Goal: Navigation & Orientation: Find specific page/section

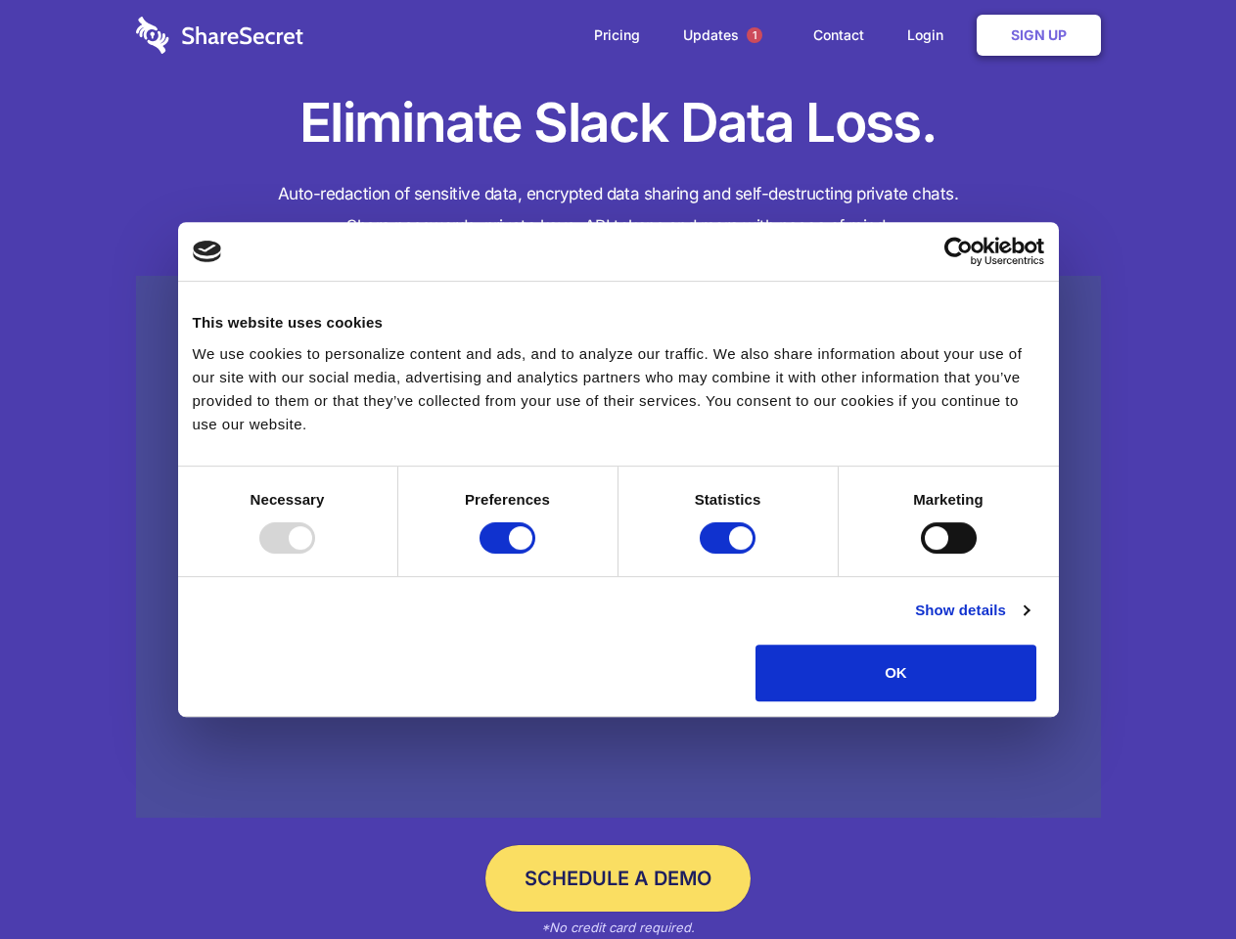
click at [315, 554] on div at bounding box center [287, 538] width 56 height 31
click at [535, 554] on input "Preferences" at bounding box center [507, 538] width 56 height 31
checkbox input "false"
click at [730, 554] on input "Statistics" at bounding box center [728, 538] width 56 height 31
checkbox input "false"
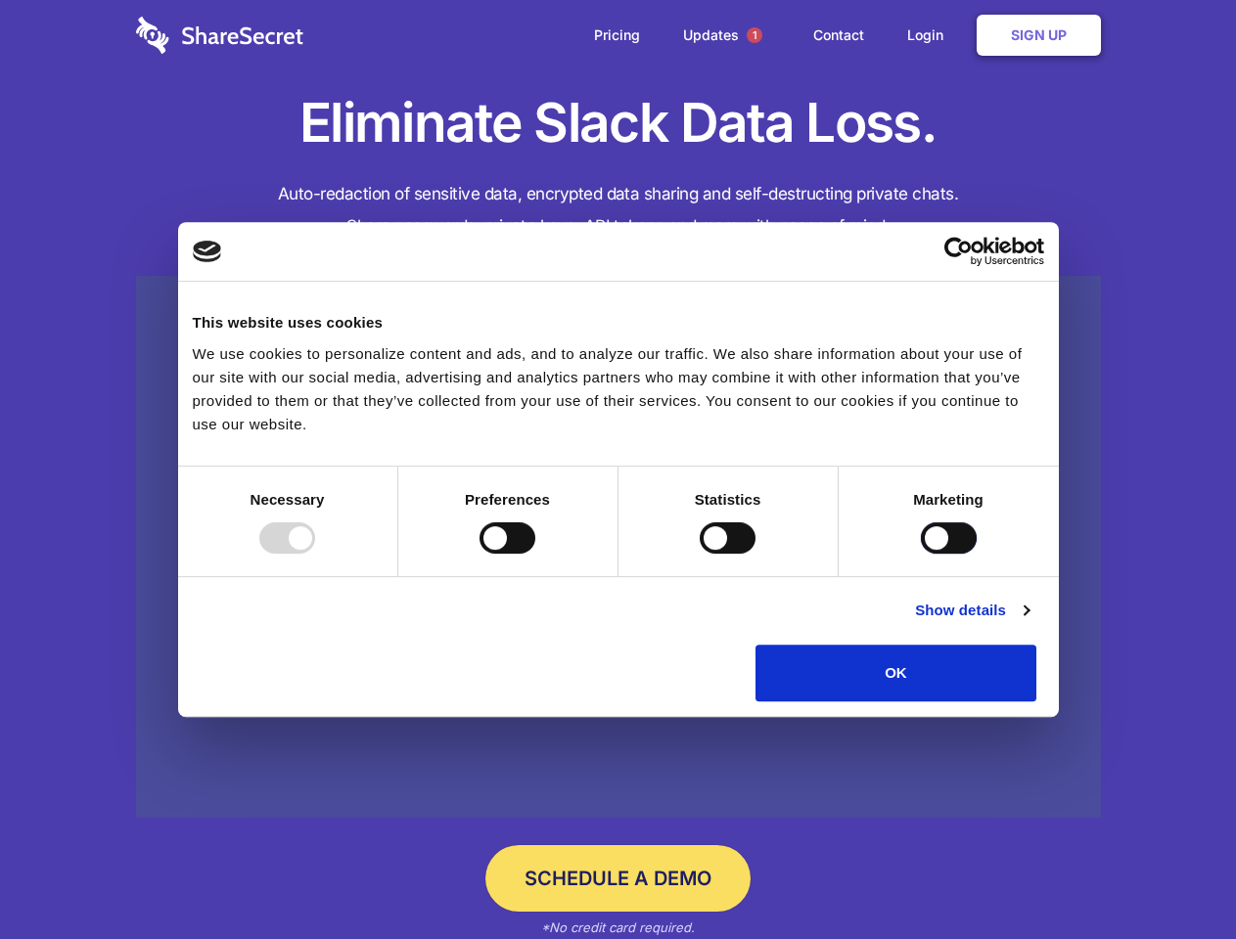
click at [921, 554] on input "Marketing" at bounding box center [949, 538] width 56 height 31
checkbox input "true"
click at [1028, 622] on link "Show details" at bounding box center [972, 610] width 114 height 23
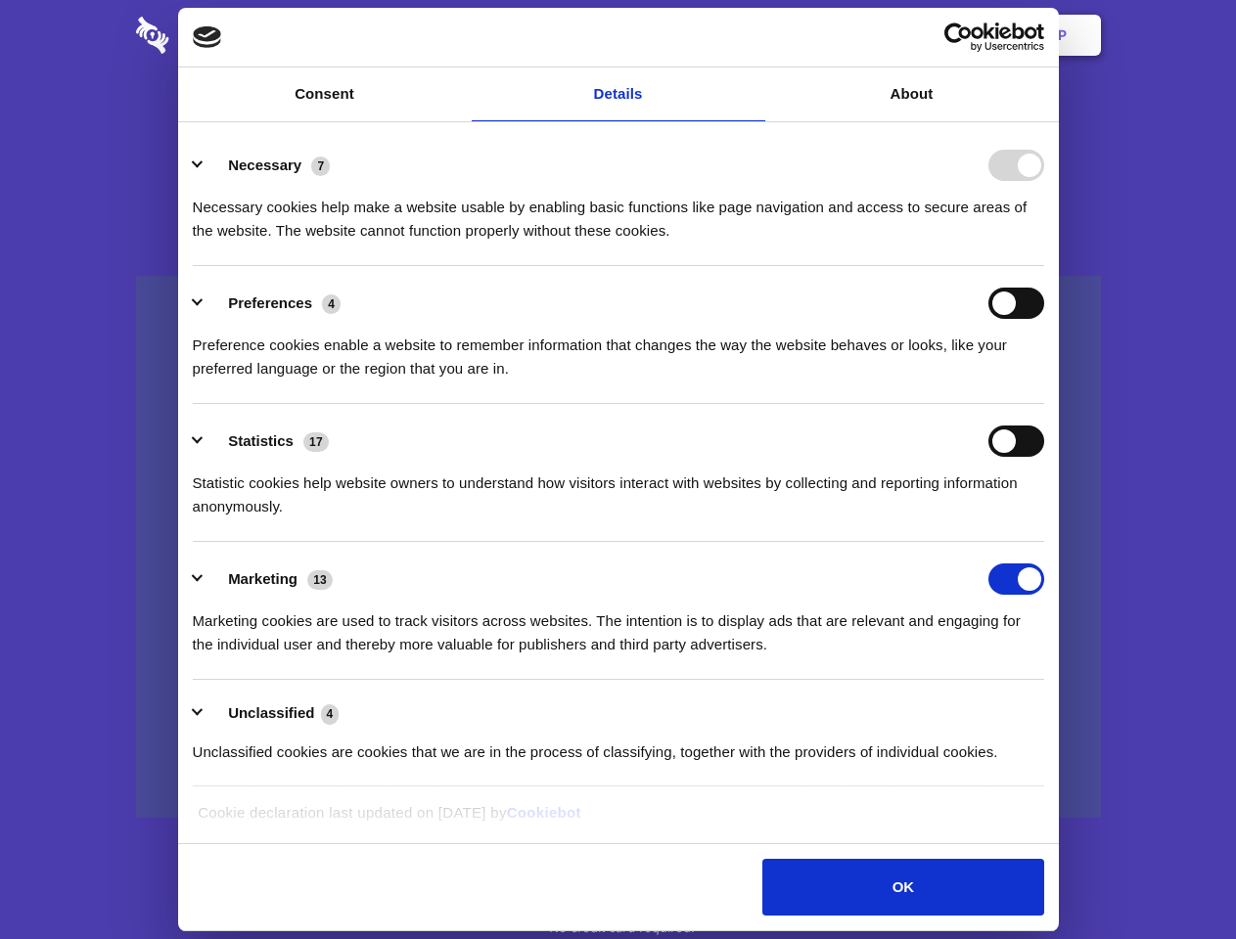
click at [1044, 266] on li "Necessary 7 Necessary cookies help make a website usable by enabling basic func…" at bounding box center [618, 197] width 851 height 138
click at [753, 35] on span "1" at bounding box center [755, 35] width 16 height 16
